Goal: Navigation & Orientation: Go to known website

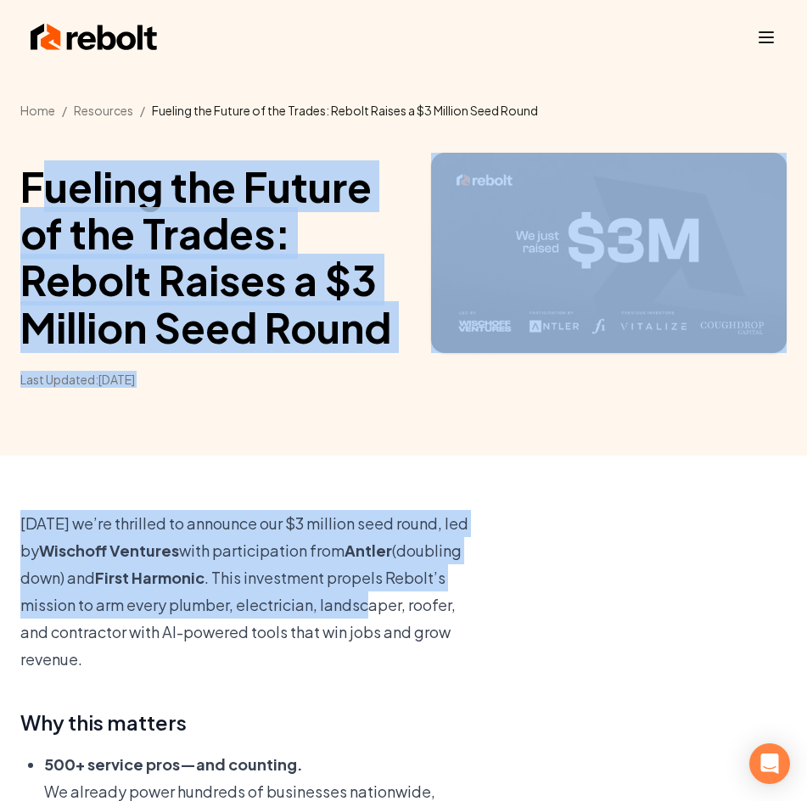
drag, startPoint x: 38, startPoint y: 201, endPoint x: 383, endPoint y: 606, distance: 531.7
click at [381, 605] on div "Rebolt Company About Blog Jobs Help Center Tools Google Review QR Code Generato…" at bounding box center [403, 400] width 807 height 801
click at [383, 606] on p "Today we’re thrilled to announce our $3 million seed round, led by Wischoff Ven…" at bounding box center [247, 591] width 454 height 163
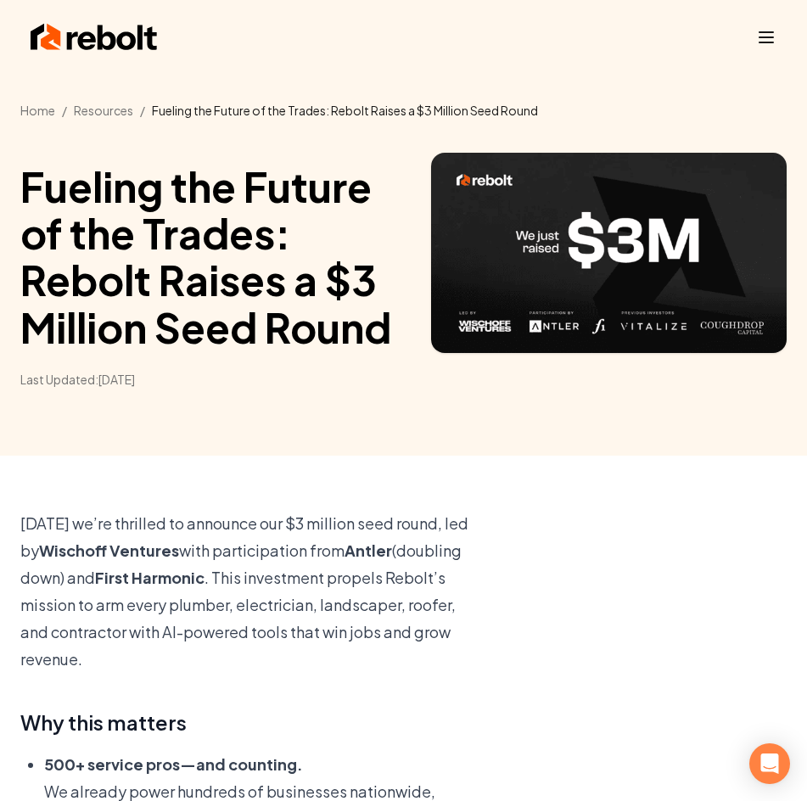
click at [99, 41] on img at bounding box center [94, 37] width 127 height 34
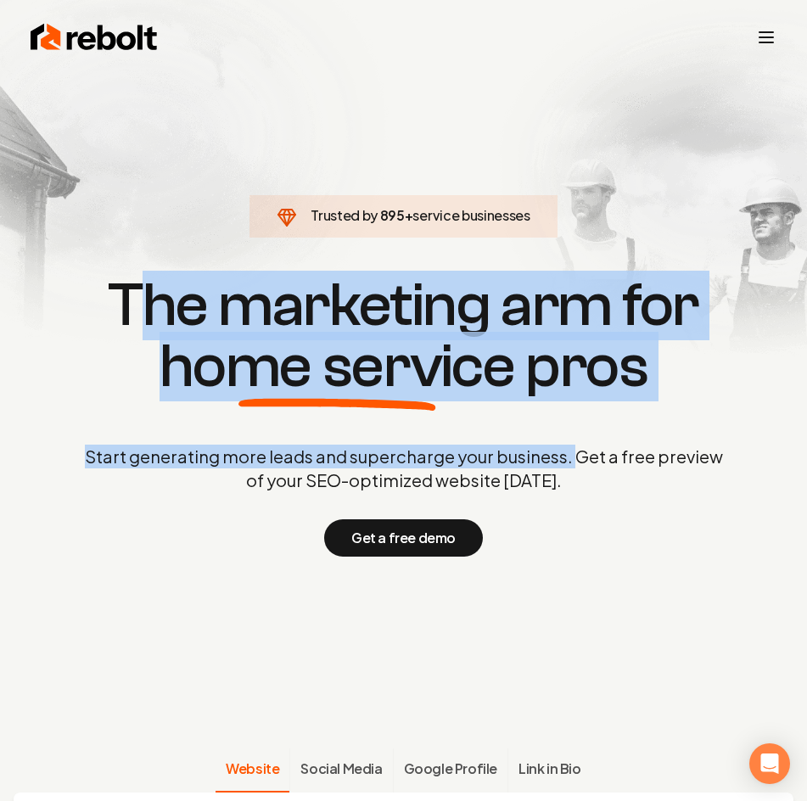
drag, startPoint x: 140, startPoint y: 290, endPoint x: 582, endPoint y: 452, distance: 470.7
click at [575, 453] on div "Trusted by 895 + service businesses The marketing arm for home service pros Sta…" at bounding box center [403, 414] width 807 height 283
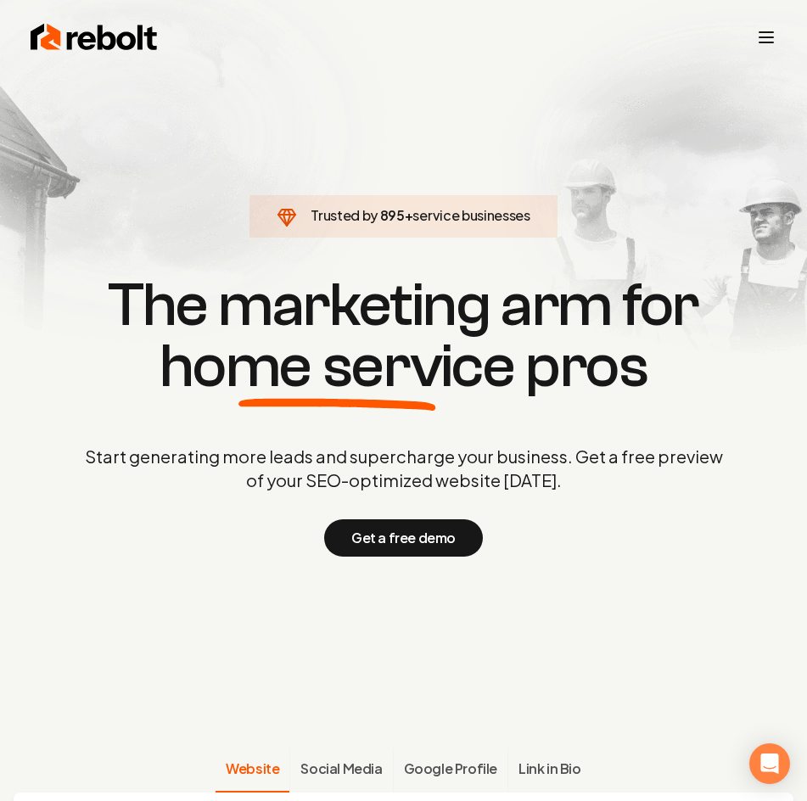
click at [601, 449] on p "Start generating more leads and supercharge your business. Get a free preview o…" at bounding box center [403, 469] width 645 height 48
drag, startPoint x: 79, startPoint y: 54, endPoint x: 152, endPoint y: 1, distance: 90.5
click at [80, 54] on div "Rebolt Company About Blog Jobs Help Center Tools Google Review QR Code Generato…" at bounding box center [403, 38] width 787 height 48
click at [94, 31] on img at bounding box center [94, 37] width 127 height 34
